Goal: Task Accomplishment & Management: Complete application form

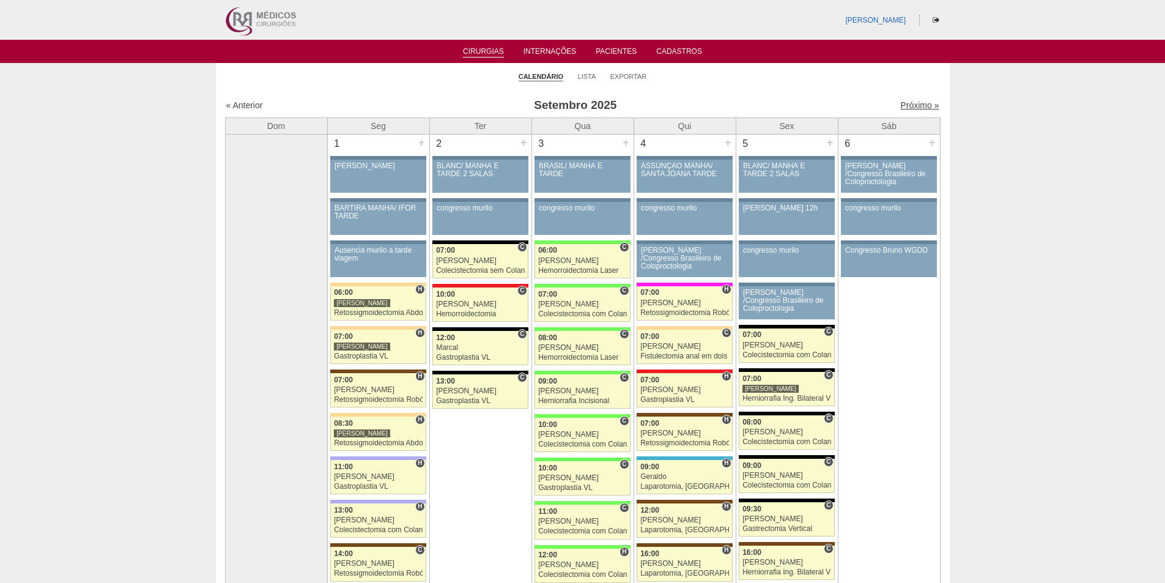
click at [902, 104] on link "Próximo »" at bounding box center [919, 105] width 39 height 10
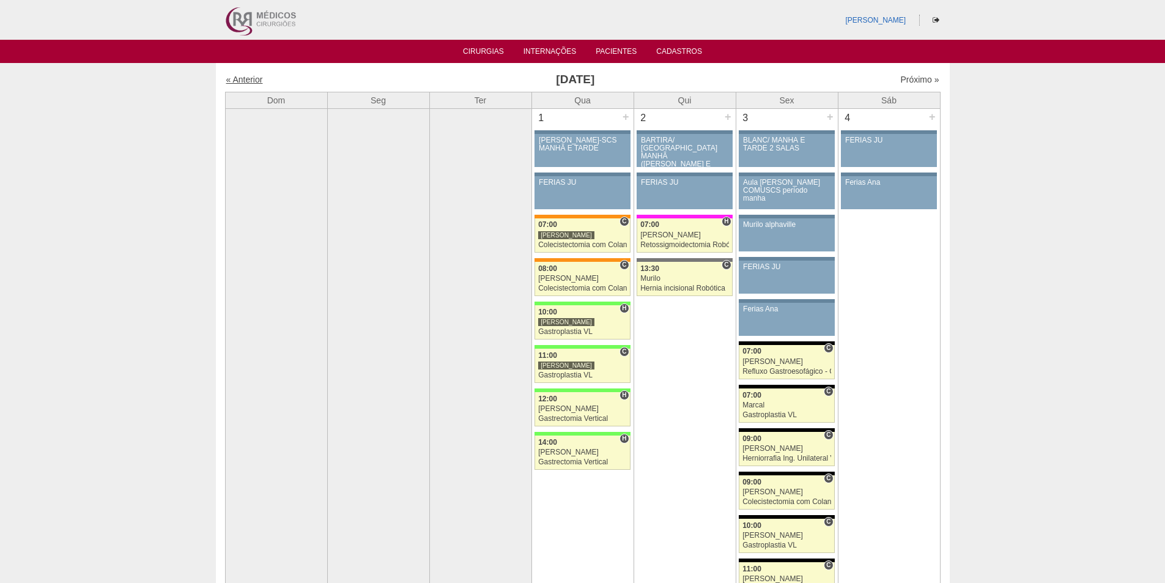
click at [248, 84] on link "« Anterior" at bounding box center [244, 80] width 37 height 10
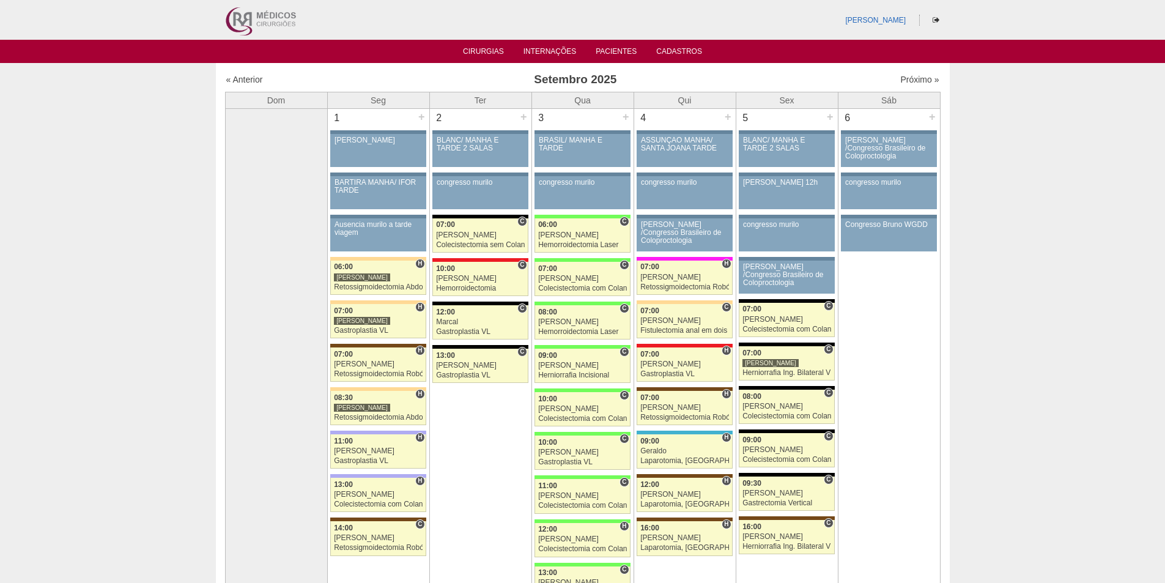
click at [902, 74] on div "Próximo »" at bounding box center [853, 79] width 171 height 12
click at [902, 78] on link "Próximo »" at bounding box center [919, 80] width 39 height 10
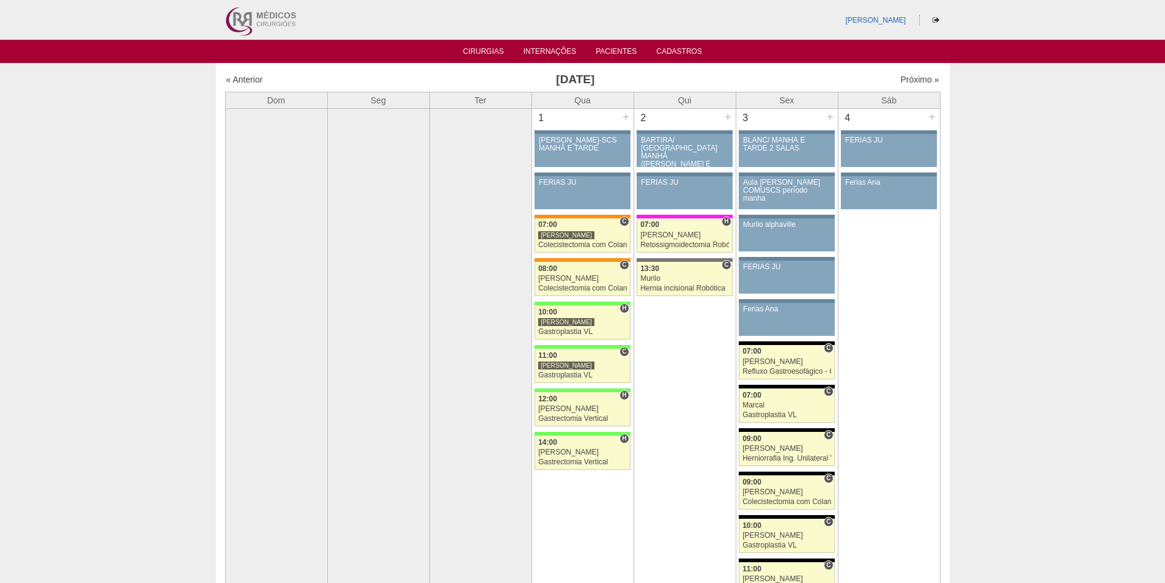
click at [253, 77] on link "« Anterior" at bounding box center [244, 80] width 37 height 10
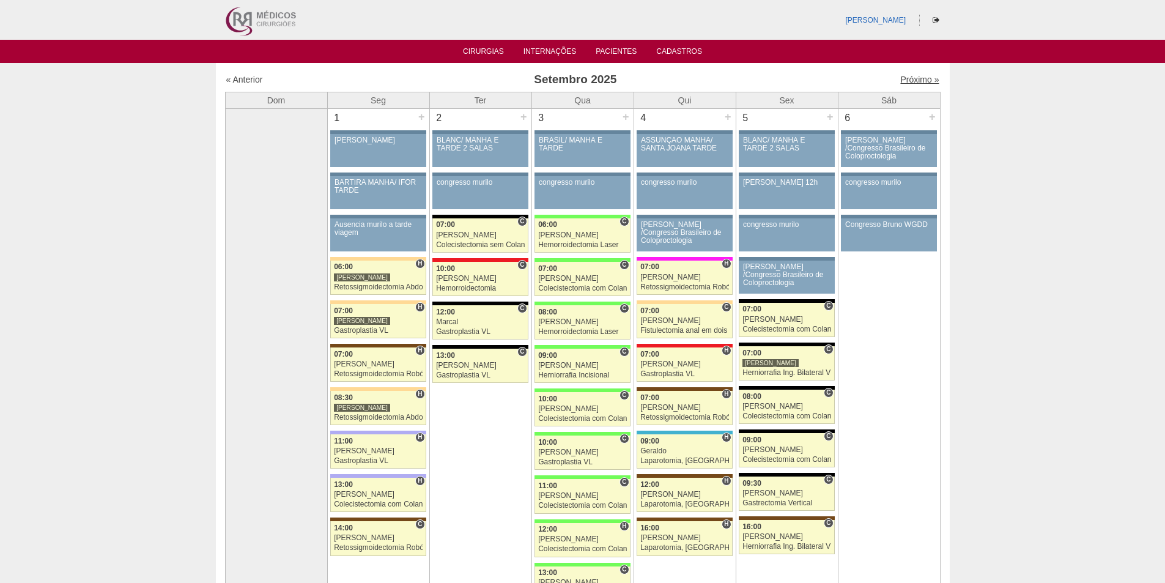
click at [905, 76] on link "Próximo »" at bounding box center [919, 80] width 39 height 10
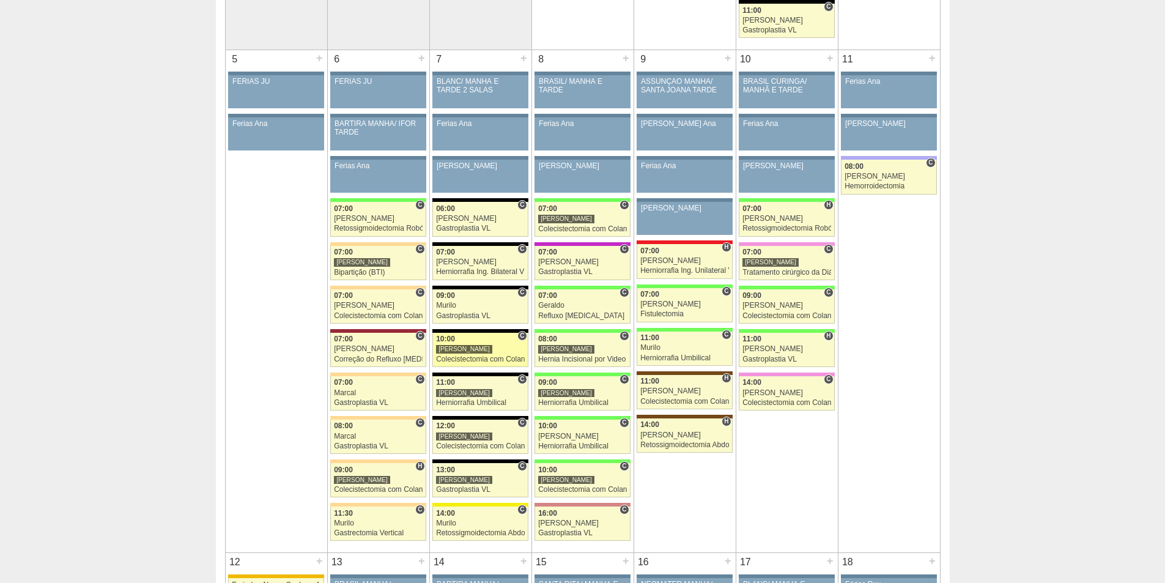
scroll to position [550, 0]
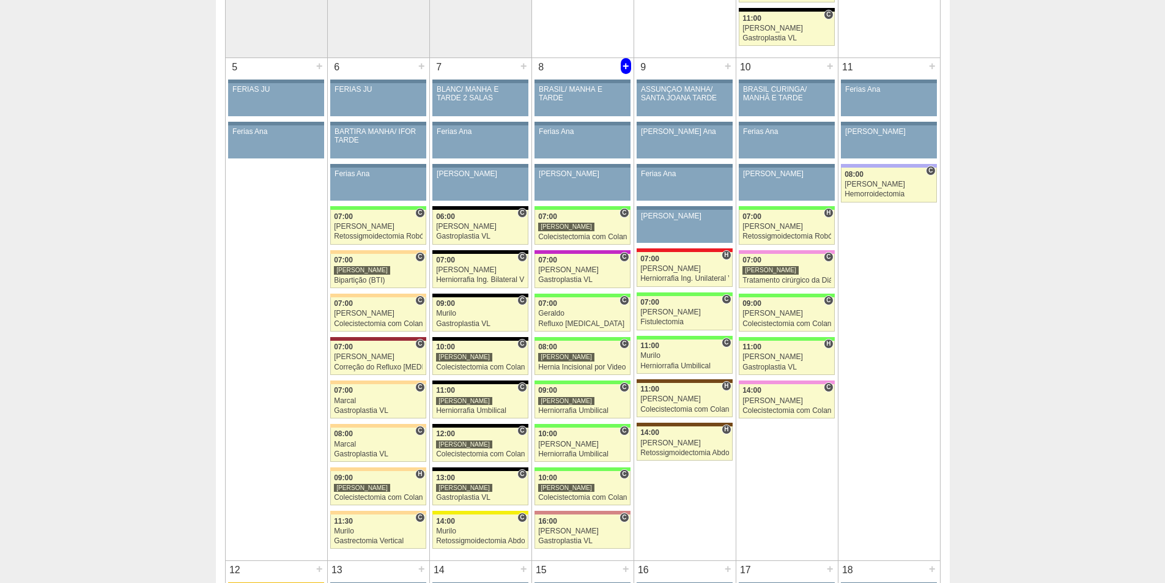
click at [622, 70] on div "+" at bounding box center [626, 66] width 10 height 16
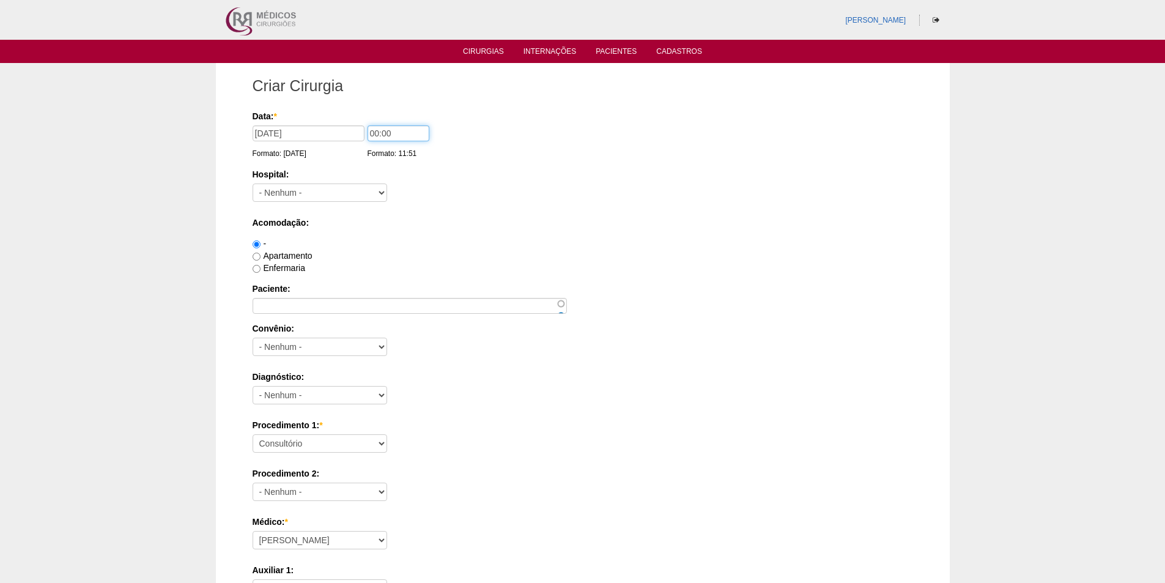
click at [368, 132] on input "00:00" at bounding box center [399, 133] width 62 height 16
type input "13:00"
drag, startPoint x: 307, startPoint y: 191, endPoint x: 328, endPoint y: 184, distance: 22.4
click at [307, 191] on select "- Nenhum - 9 de Julho Albert Einstein Alvorada América Assunção Bartira Benefic…" at bounding box center [320, 192] width 135 height 18
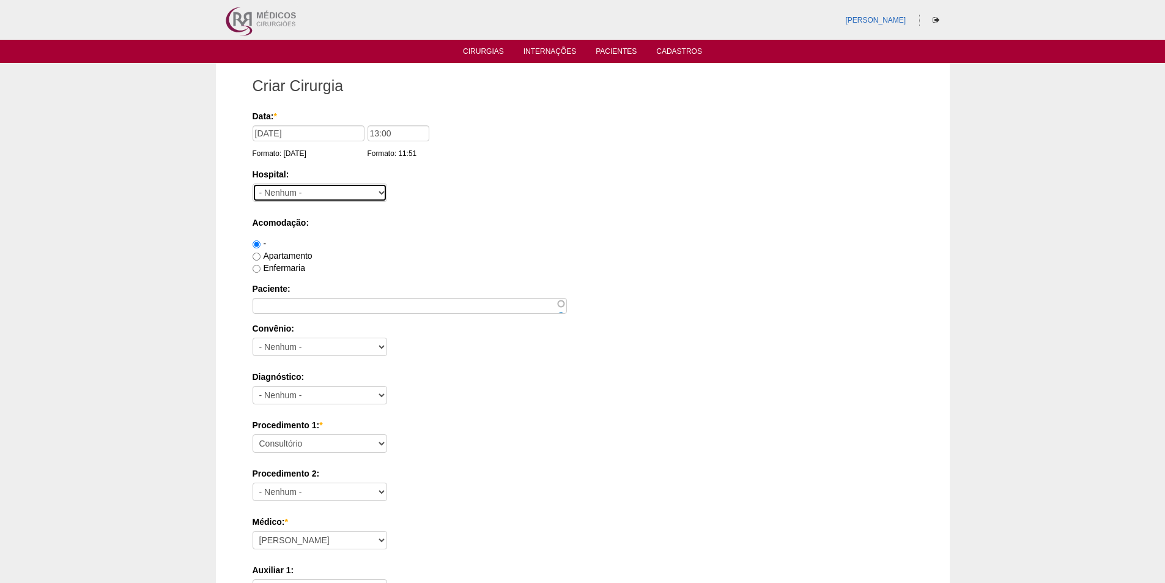
select select "8"
click at [253, 183] on select "- Nenhum - 9 de Julho Albert Einstein Alvorada América Assunção Bartira Benefic…" at bounding box center [320, 192] width 135 height 18
click at [280, 250] on div "Apartamento" at bounding box center [583, 256] width 661 height 12
click at [278, 261] on div "Apartamento" at bounding box center [583, 256] width 661 height 12
click at [274, 253] on label "Apartamento" at bounding box center [283, 256] width 60 height 10
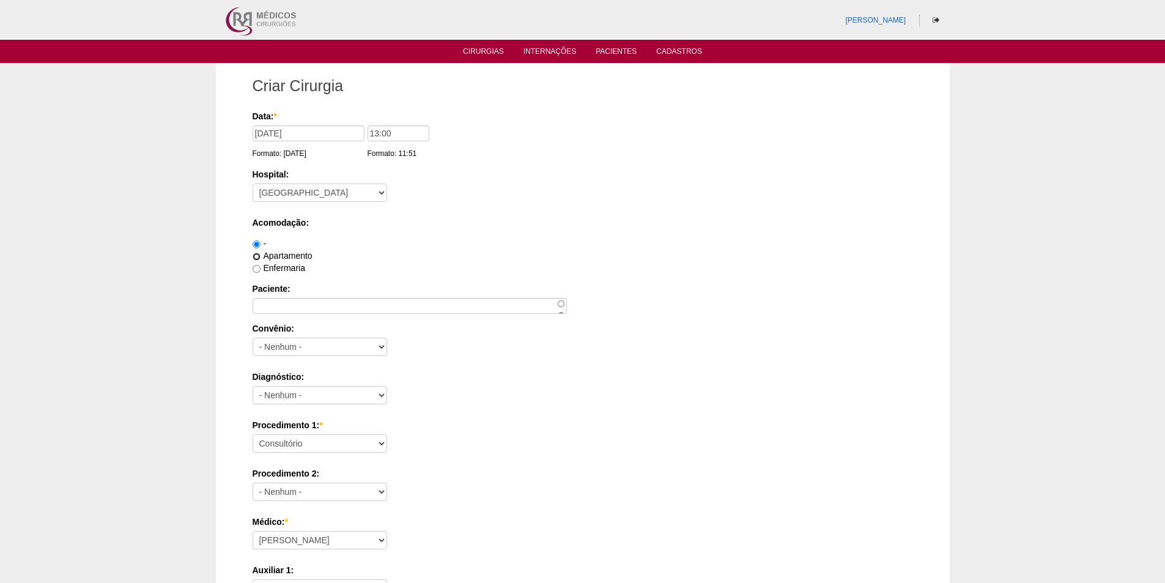
click at [261, 253] on input "Apartamento" at bounding box center [257, 257] width 8 height 8
radio input "true"
click at [285, 306] on input "Paciente:" at bounding box center [410, 306] width 314 height 16
paste input "[PERSON_NAME]"
type input "[PERSON_NAME]"
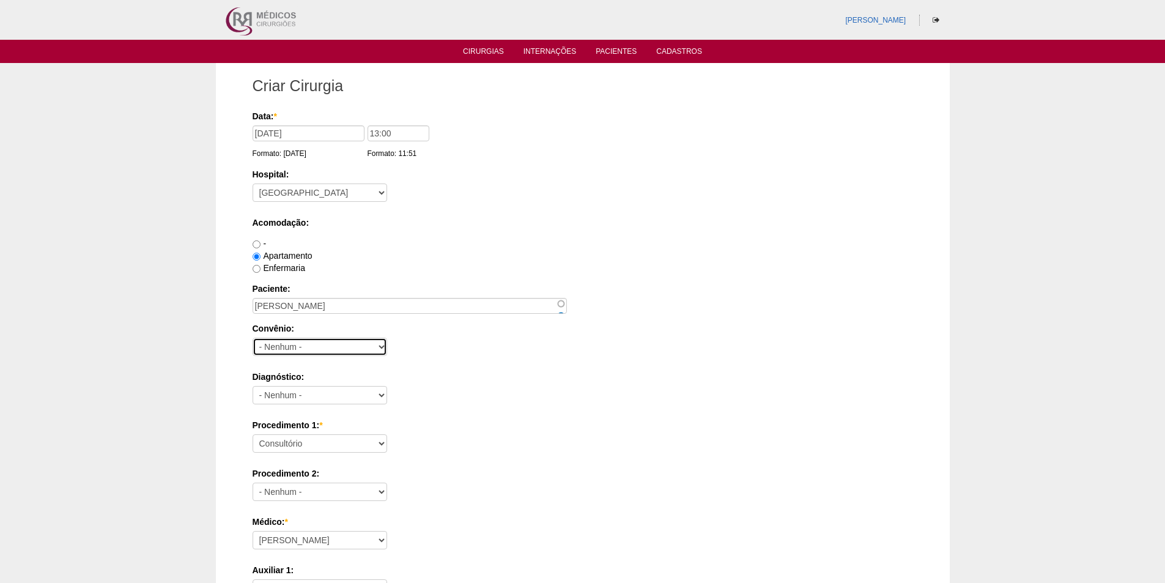
click at [283, 345] on select "- Nenhum - Abet Afresp Allianz Amil Blue Life Caasp Cabesp Caixa de Pensões Car…" at bounding box center [320, 347] width 135 height 18
select select "3696"
click at [253, 338] on select "- Nenhum - Abet Afresp Allianz Amil Blue Life Caasp Cabesp Caixa de Pensões Car…" at bounding box center [320, 347] width 135 height 18
click at [298, 392] on select "- Nenhum - Abdome Agudo Abscesso Hepático Abscesso Perianal Abscesso Peritoneal…" at bounding box center [320, 395] width 135 height 18
select select "3707"
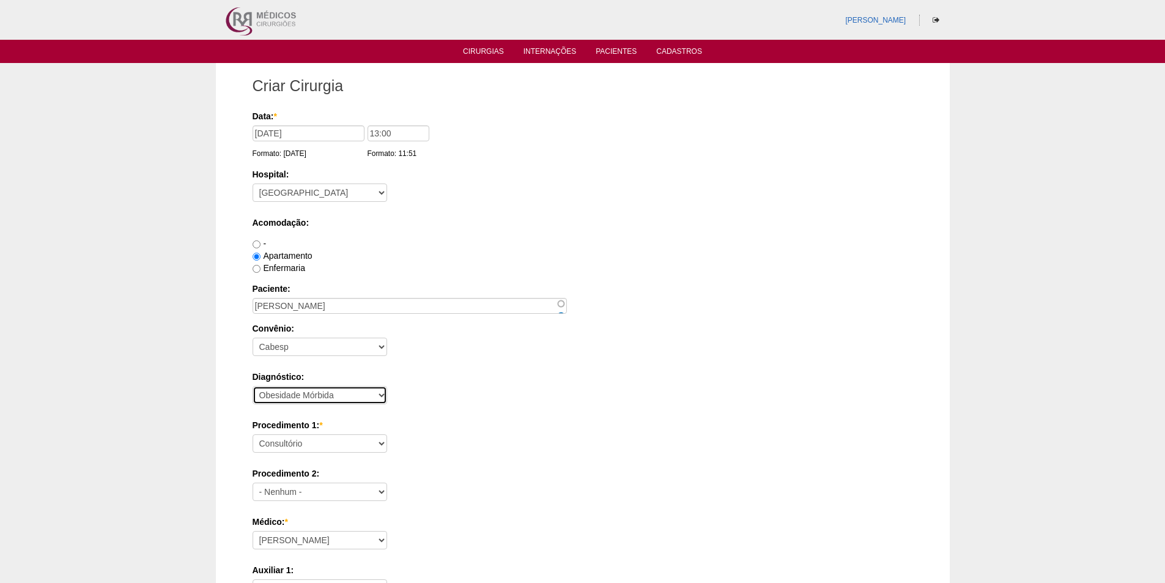
click at [253, 386] on select "- Nenhum - Abdome Agudo Abscesso Hepático Abscesso Perianal Abscesso Peritoneal…" at bounding box center [320, 395] width 135 height 18
click at [270, 438] on select "Consultório Abscesso Hepático - Drenagem Abscesso perianal Amputação Abdômino P…" at bounding box center [320, 443] width 135 height 18
select select "18616"
click at [253, 434] on select "Consultório Abscesso Hepático - Drenagem Abscesso perianal Amputação Abdômino P…" at bounding box center [320, 443] width 135 height 18
click at [453, 409] on div "Diagnóstico: - Nenhum - Abdome Agudo Abscesso Hepático Abscesso Perianal Absces…" at bounding box center [583, 391] width 661 height 40
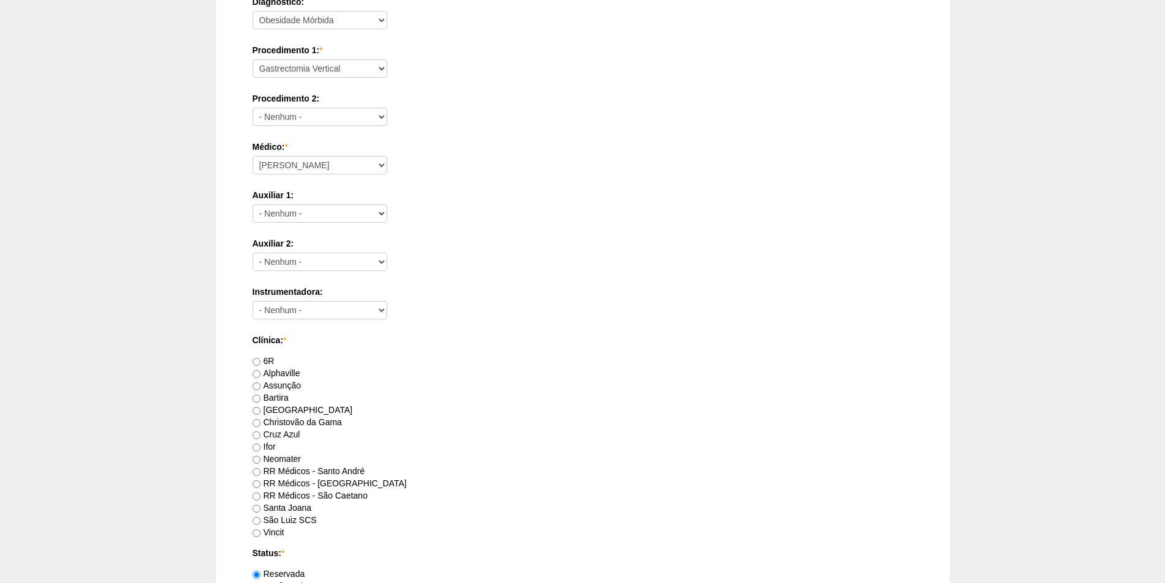
scroll to position [489, 0]
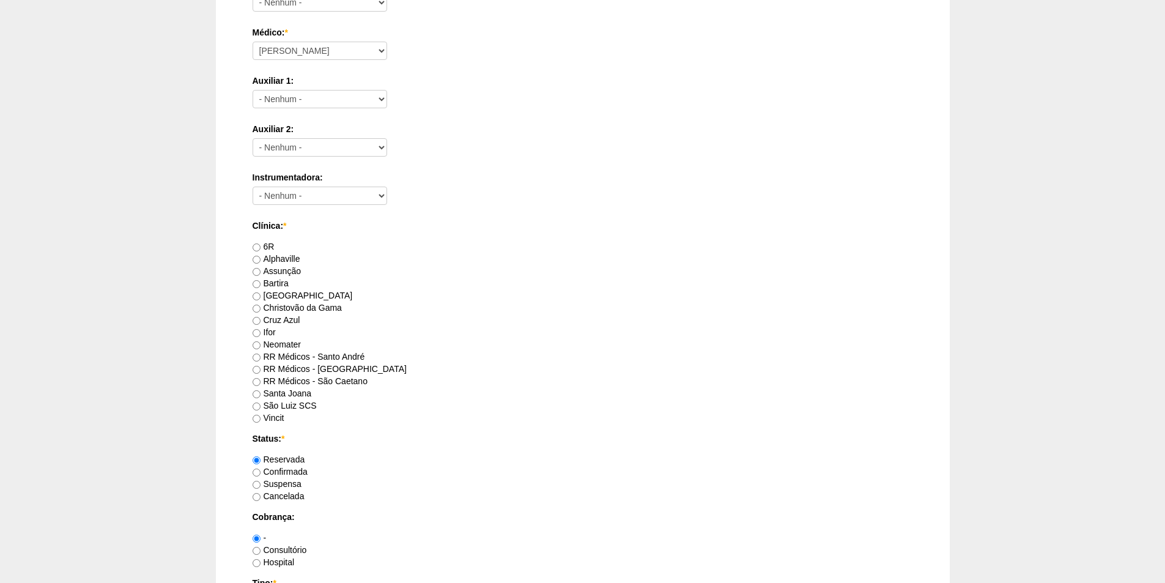
click at [291, 355] on label "RR Médicos - Santo André" at bounding box center [309, 357] width 113 height 10
click at [261, 355] on input "RR Médicos - Santo André" at bounding box center [257, 358] width 8 height 8
radio input "true"
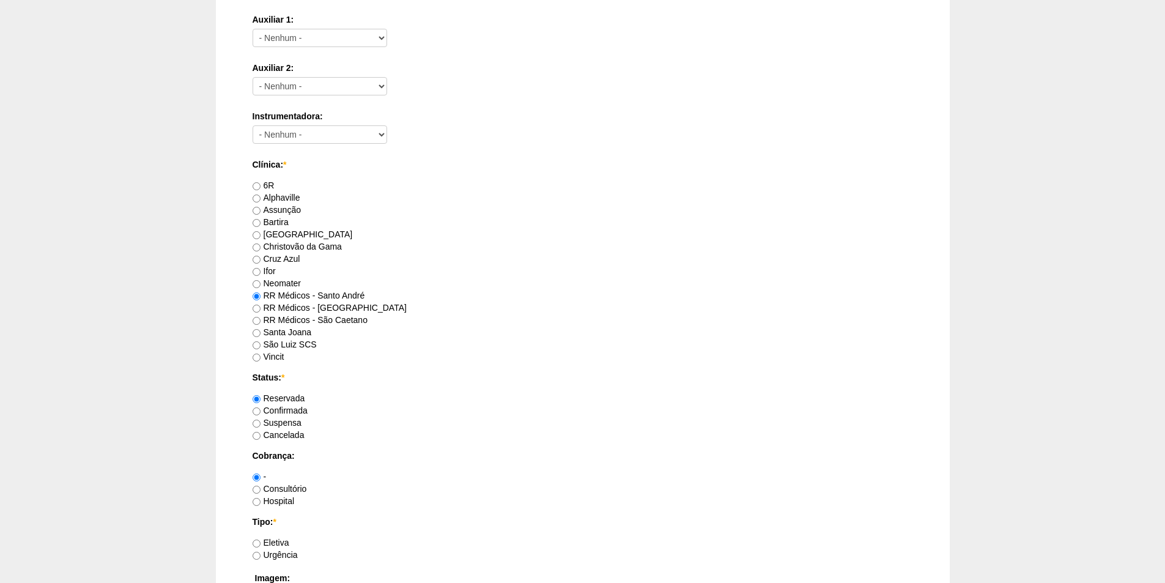
drag, startPoint x: 282, startPoint y: 488, endPoint x: 273, endPoint y: 482, distance: 11.0
click at [281, 488] on label "Consultório" at bounding box center [280, 489] width 54 height 10
click at [261, 488] on input "Consultório" at bounding box center [257, 490] width 8 height 8
radio input "true"
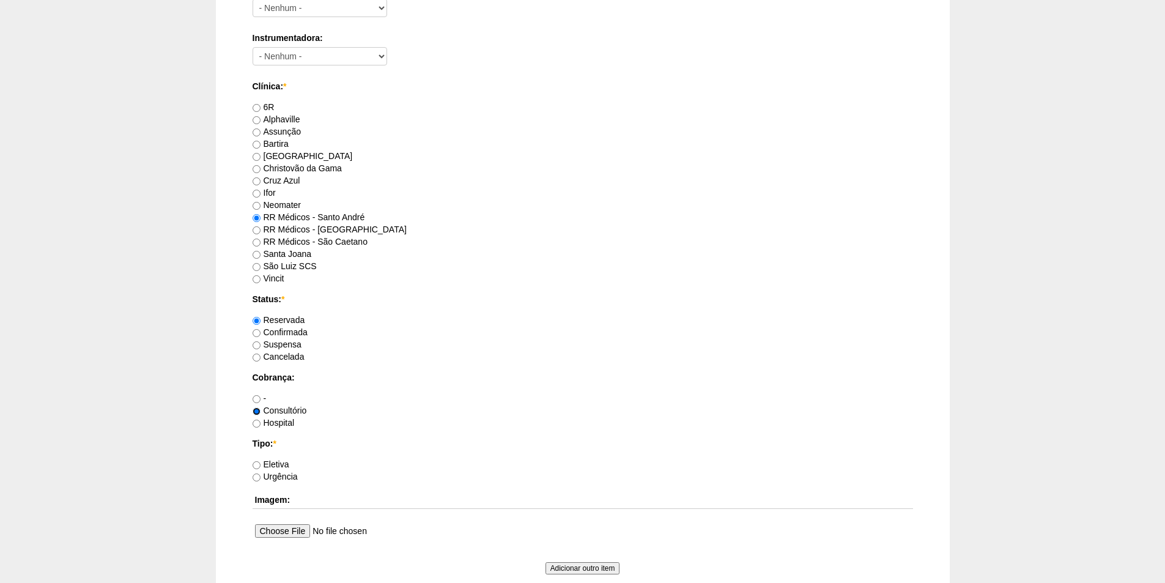
scroll to position [734, 0]
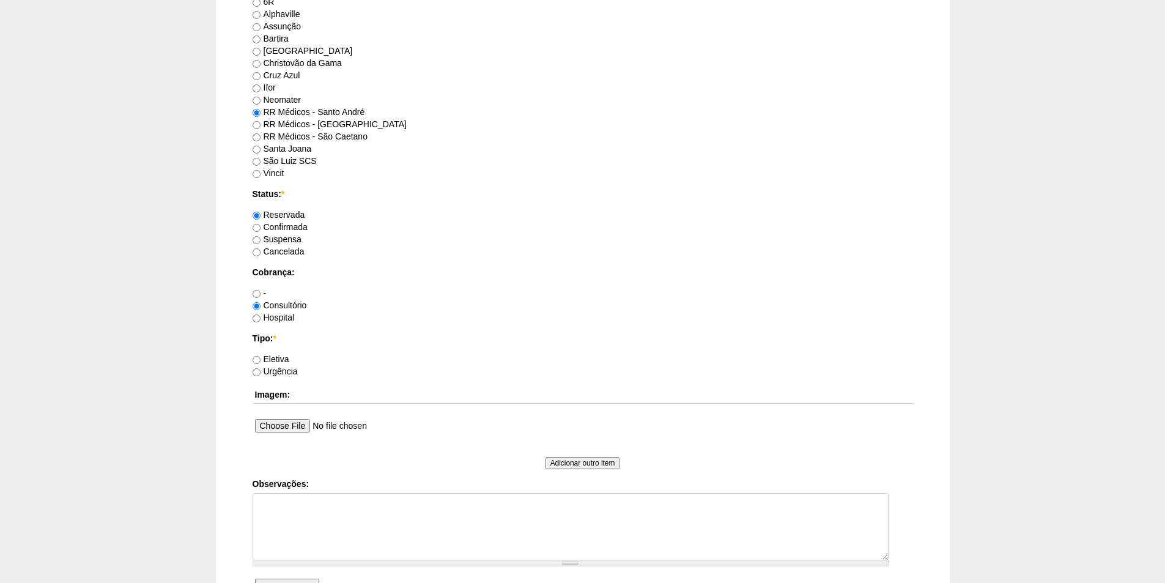
click at [278, 354] on div "Eletiva" at bounding box center [583, 359] width 661 height 12
click at [278, 356] on label "Eletiva" at bounding box center [271, 359] width 37 height 10
click at [261, 356] on input "Eletiva" at bounding box center [257, 360] width 8 height 8
radio input "true"
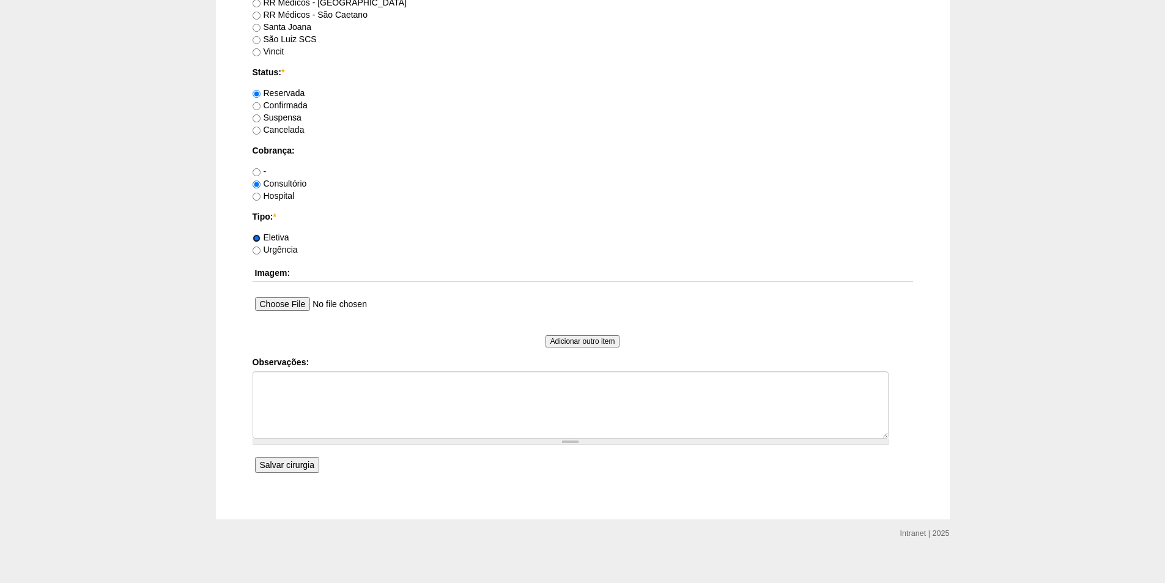
scroll to position [856, 0]
click at [286, 456] on input "Salvar cirurgia" at bounding box center [287, 464] width 64 height 16
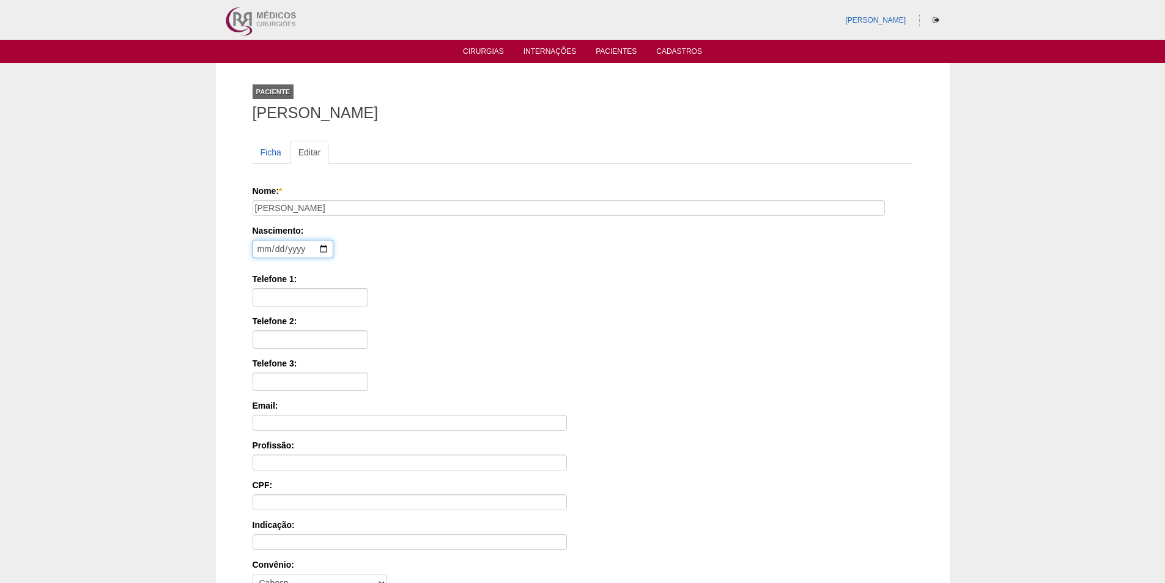
click at [257, 251] on input "date" at bounding box center [293, 249] width 81 height 18
type input "2011-03-31"
type input "11942641982"
type input "440.797.788-48"
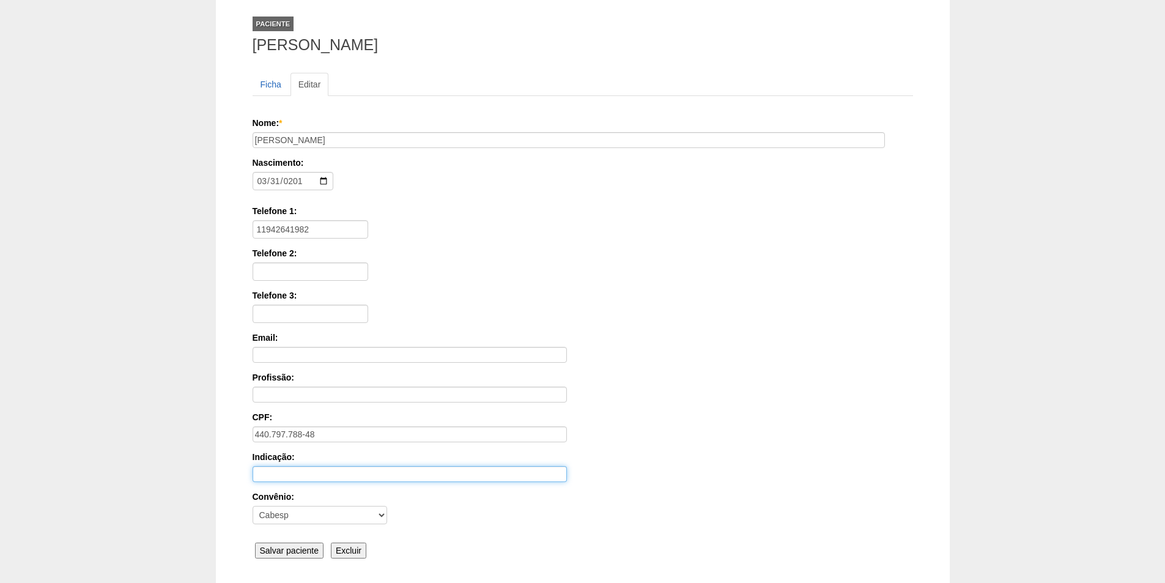
scroll to position [164, 0]
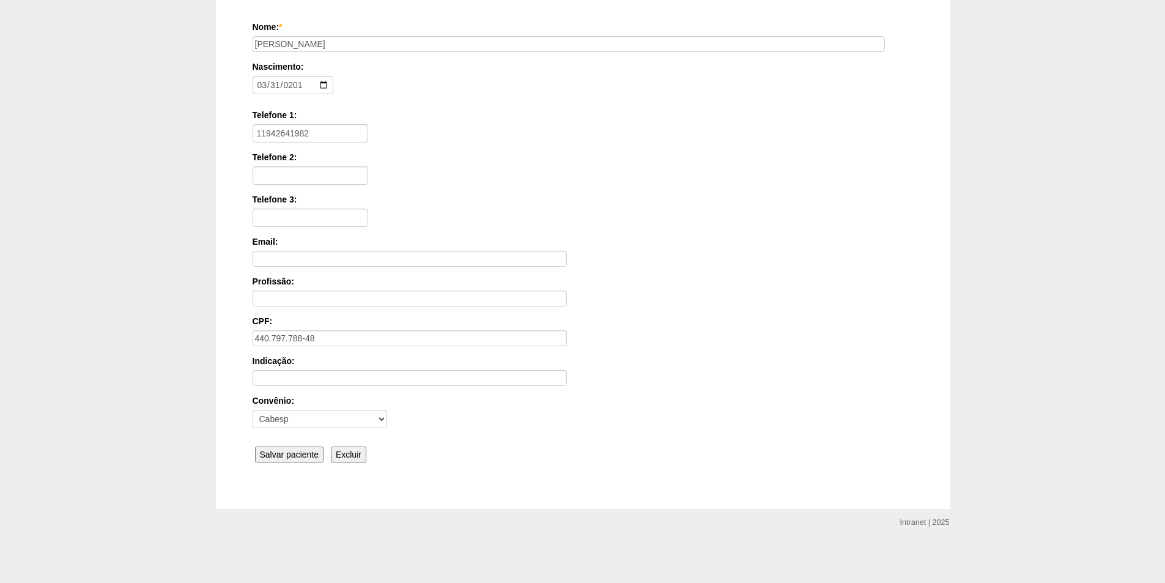
click at [277, 465] on div "Nome: * GIULIA MOURA MATOS NUNES Nascimento: 2011-03-31 Formato: 2025-09-25 Tel…" at bounding box center [583, 243] width 661 height 445
click at [277, 456] on input "Salvar paciente" at bounding box center [289, 454] width 69 height 16
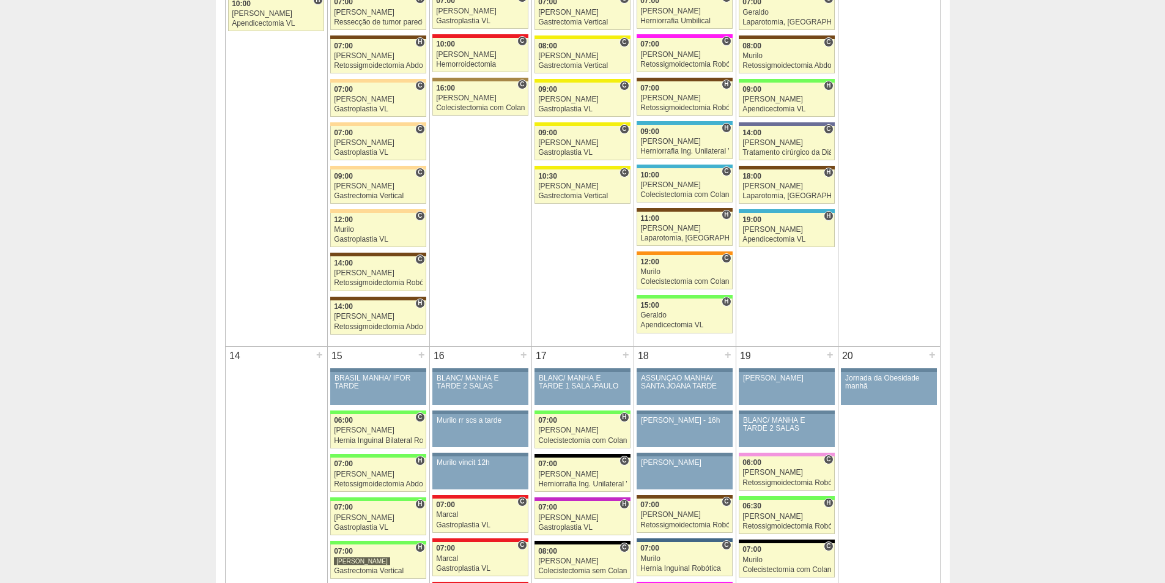
scroll to position [1223, 0]
